Goal: Obtain resource: Download file/media

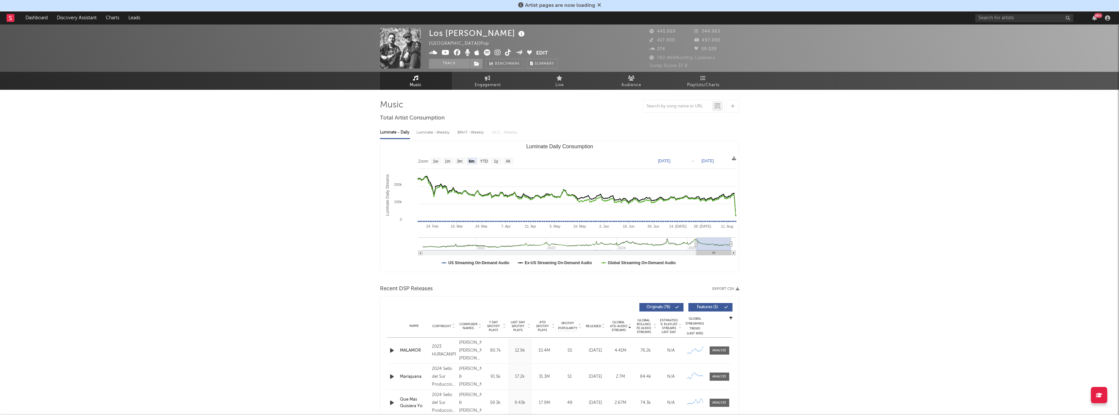
select select "6m"
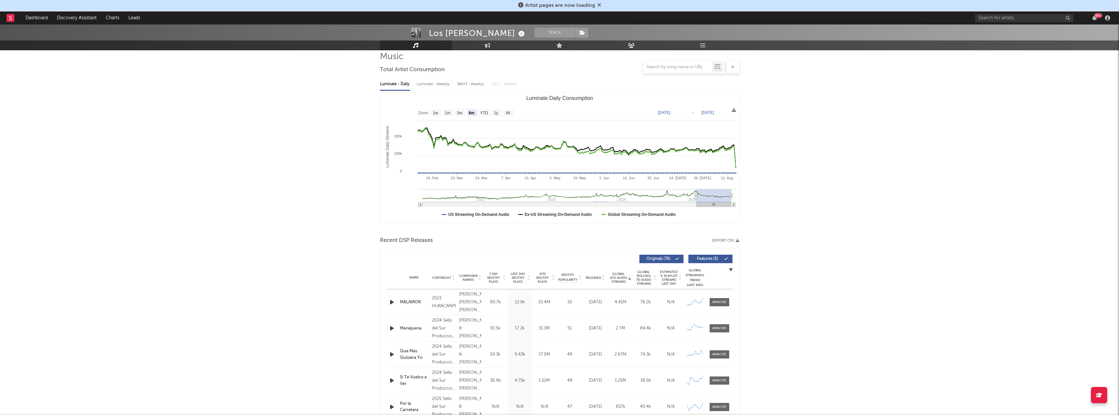
scroll to position [49, 0]
click at [734, 109] on icon at bounding box center [734, 109] width 4 height 4
click at [696, 116] on span "Download as CSV" at bounding box center [702, 115] width 65 height 11
click at [1006, 18] on input "text" at bounding box center [1025, 18] width 98 height 8
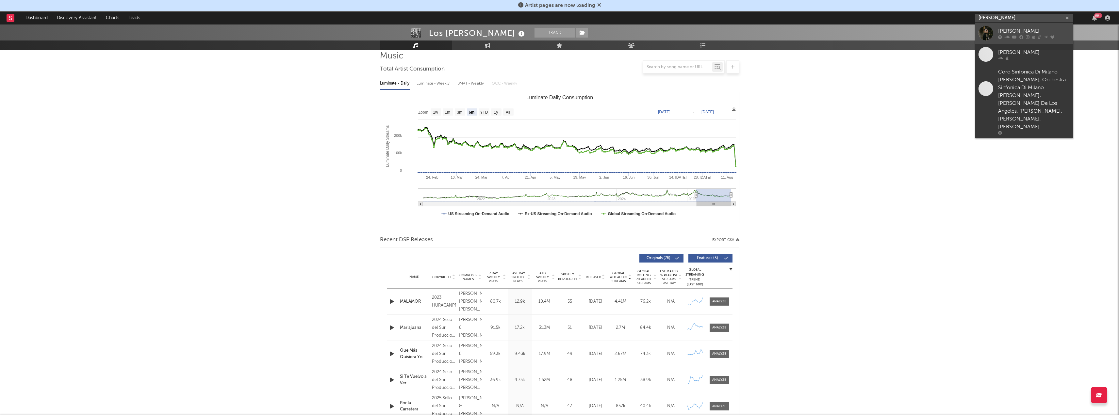
type input "[PERSON_NAME]"
click at [984, 32] on div at bounding box center [986, 33] width 15 height 15
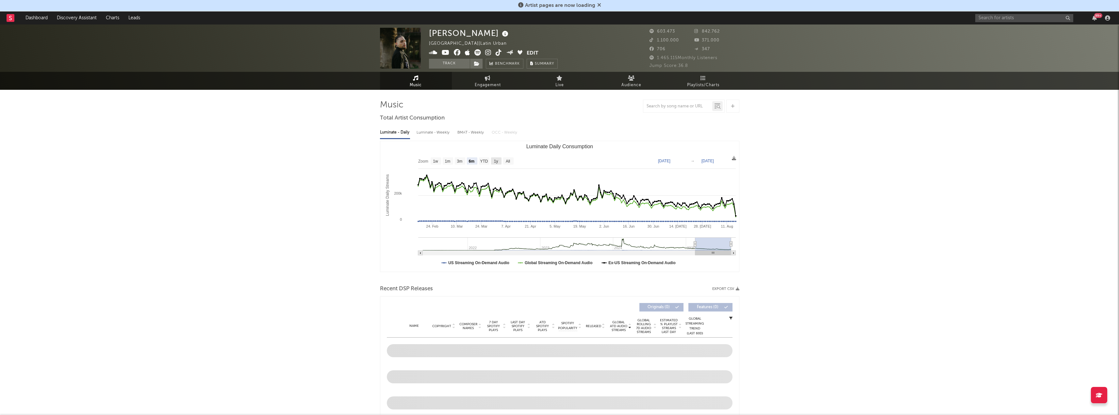
click at [495, 162] on text "1y" at bounding box center [496, 161] width 4 height 5
select select "1y"
type input "[DATE]"
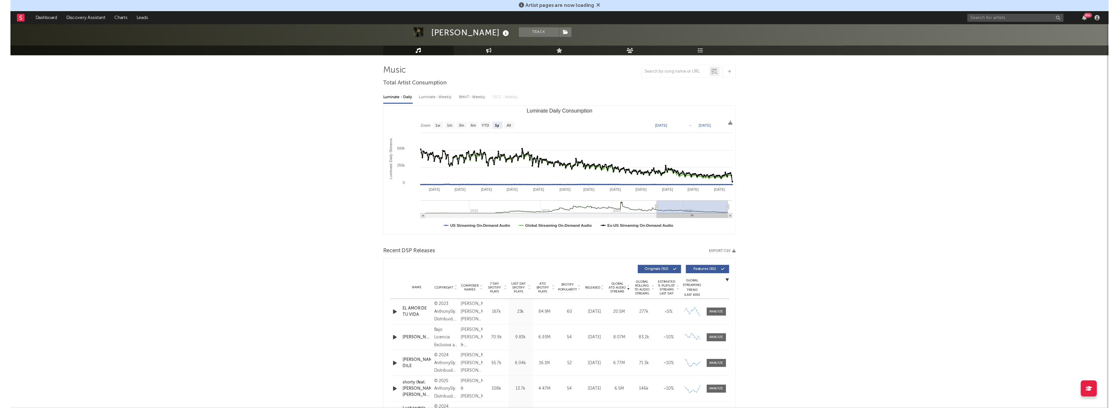
scroll to position [33, 0]
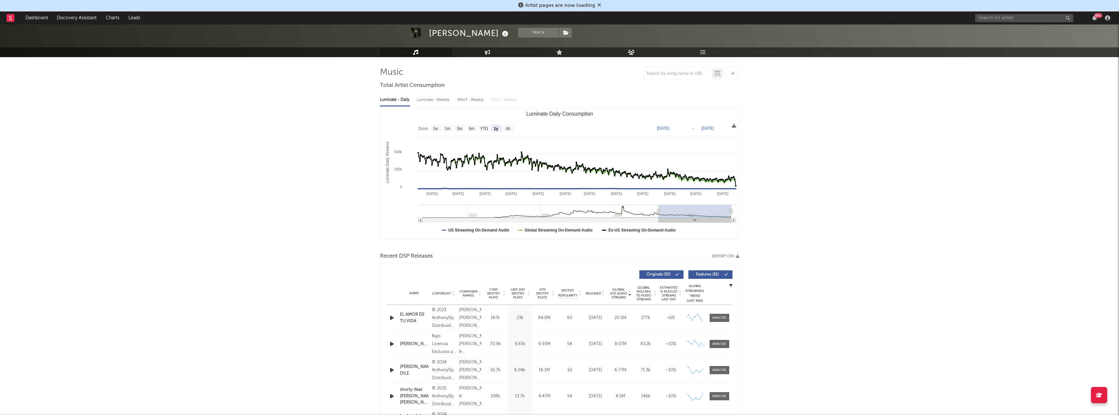
click at [735, 126] on icon at bounding box center [734, 126] width 4 height 4
click at [699, 132] on span "Download as CSV" at bounding box center [703, 133] width 65 height 11
